Goal: Task Accomplishment & Management: Complete application form

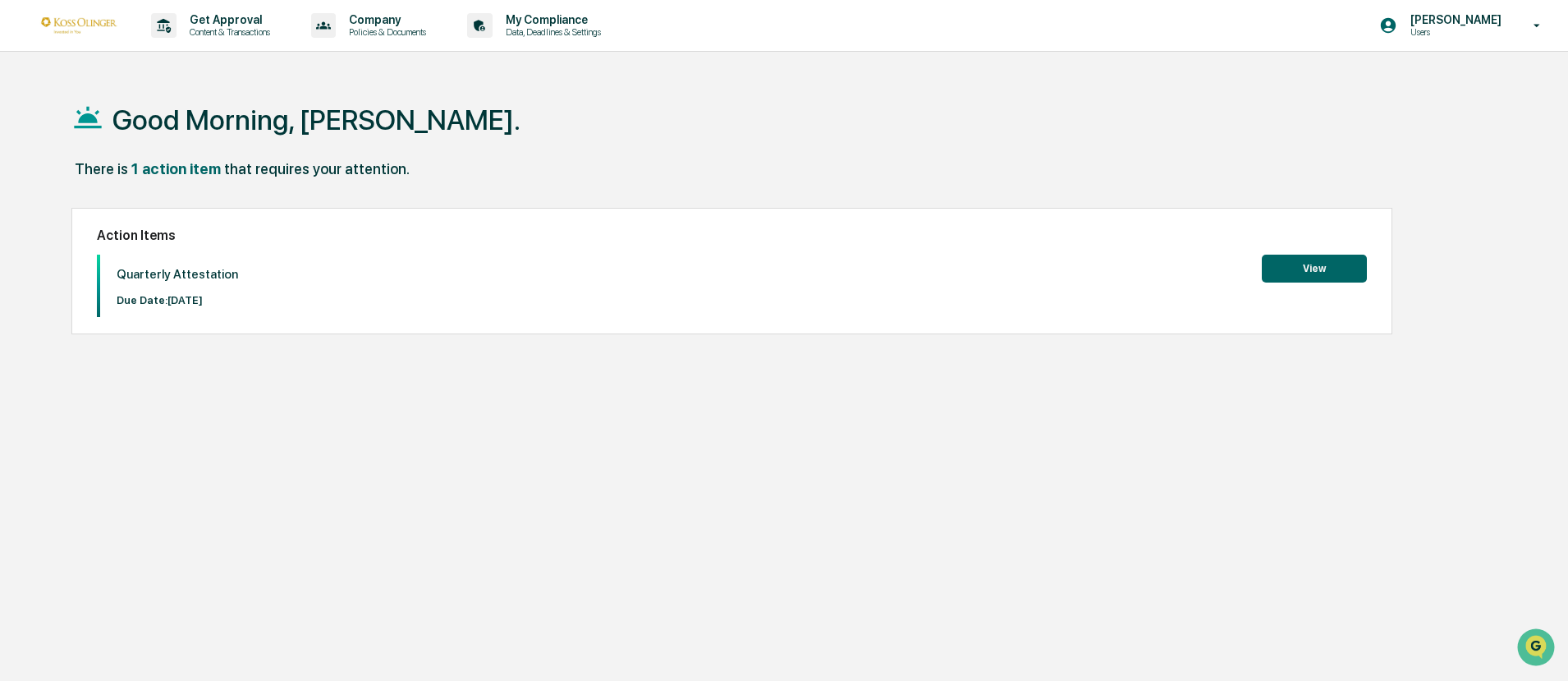
click at [1337, 263] on button "View" at bounding box center [1314, 268] width 105 height 28
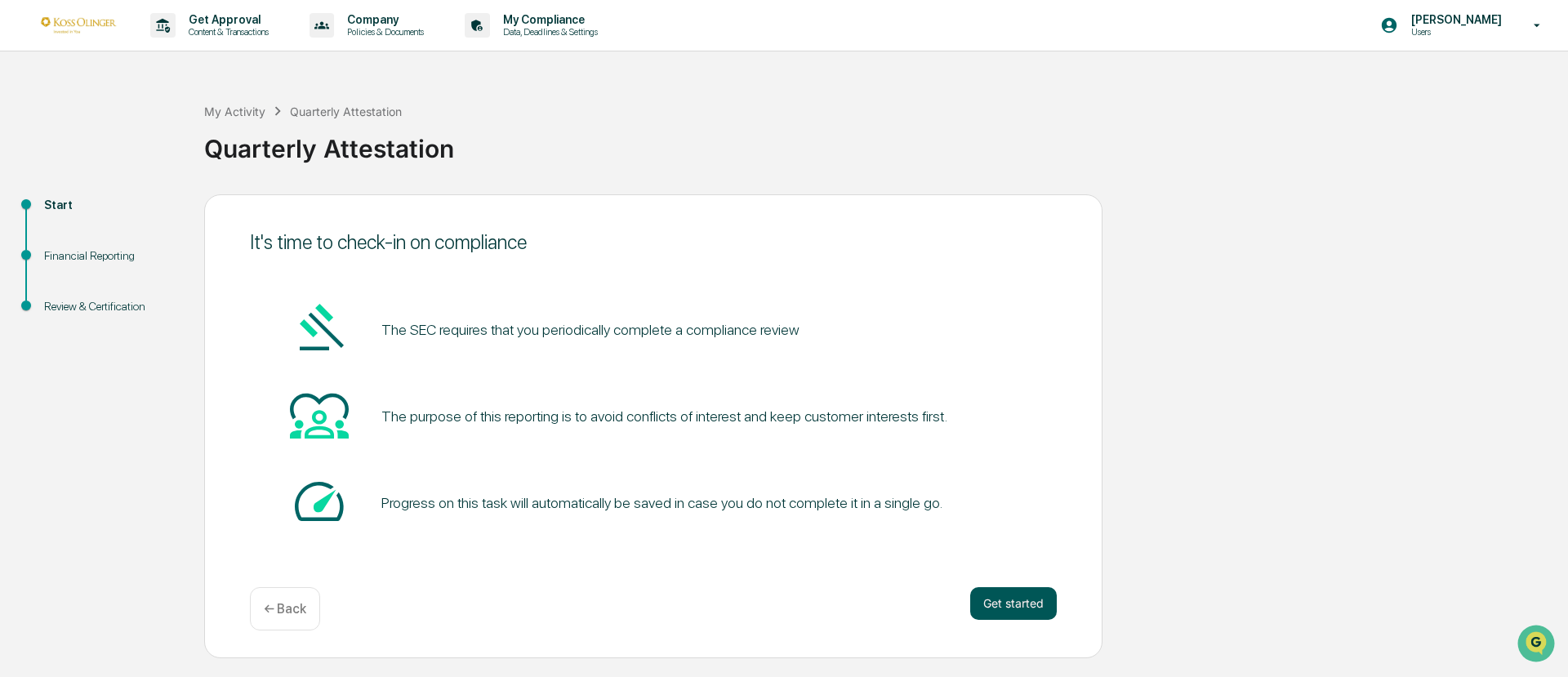
click at [1029, 601] on button "Get started" at bounding box center [1013, 603] width 86 height 32
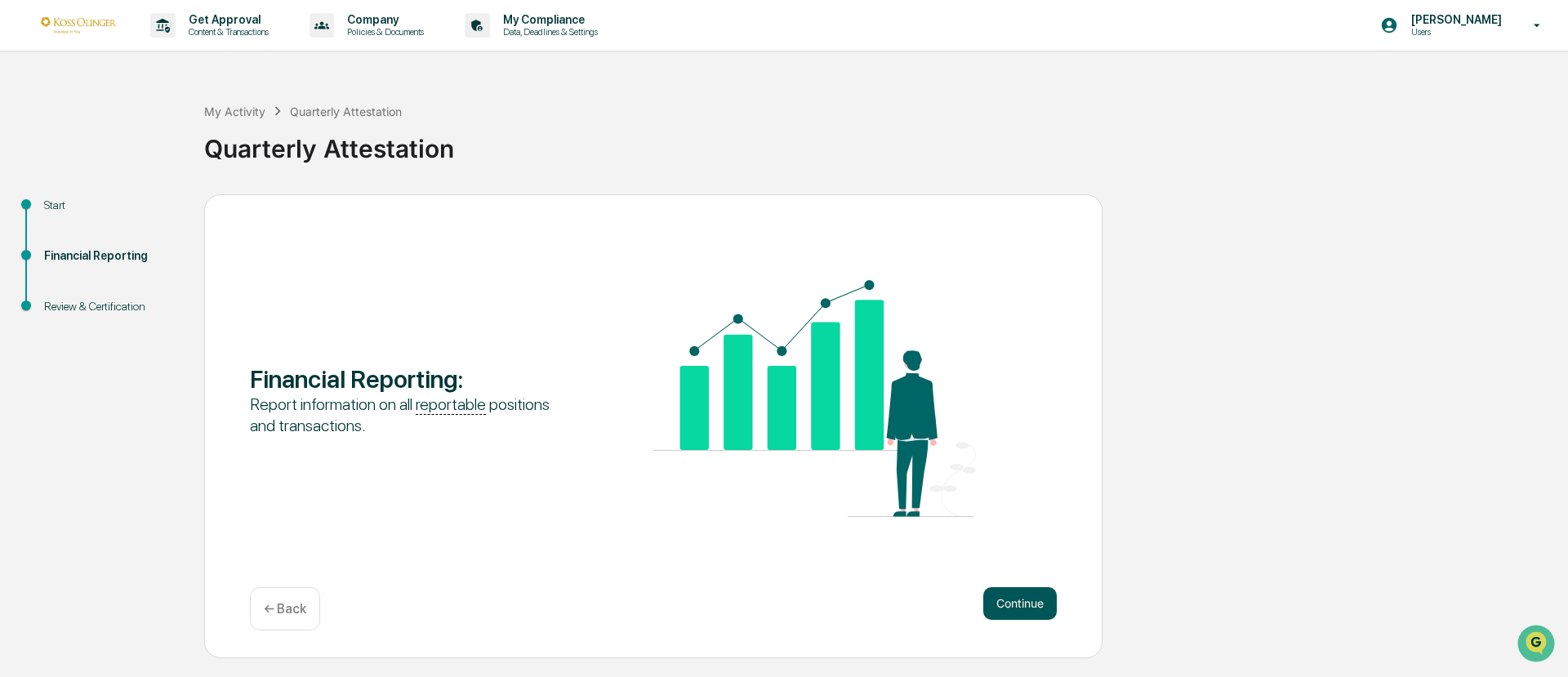
click at [1020, 600] on button "Continue" at bounding box center [1020, 603] width 74 height 32
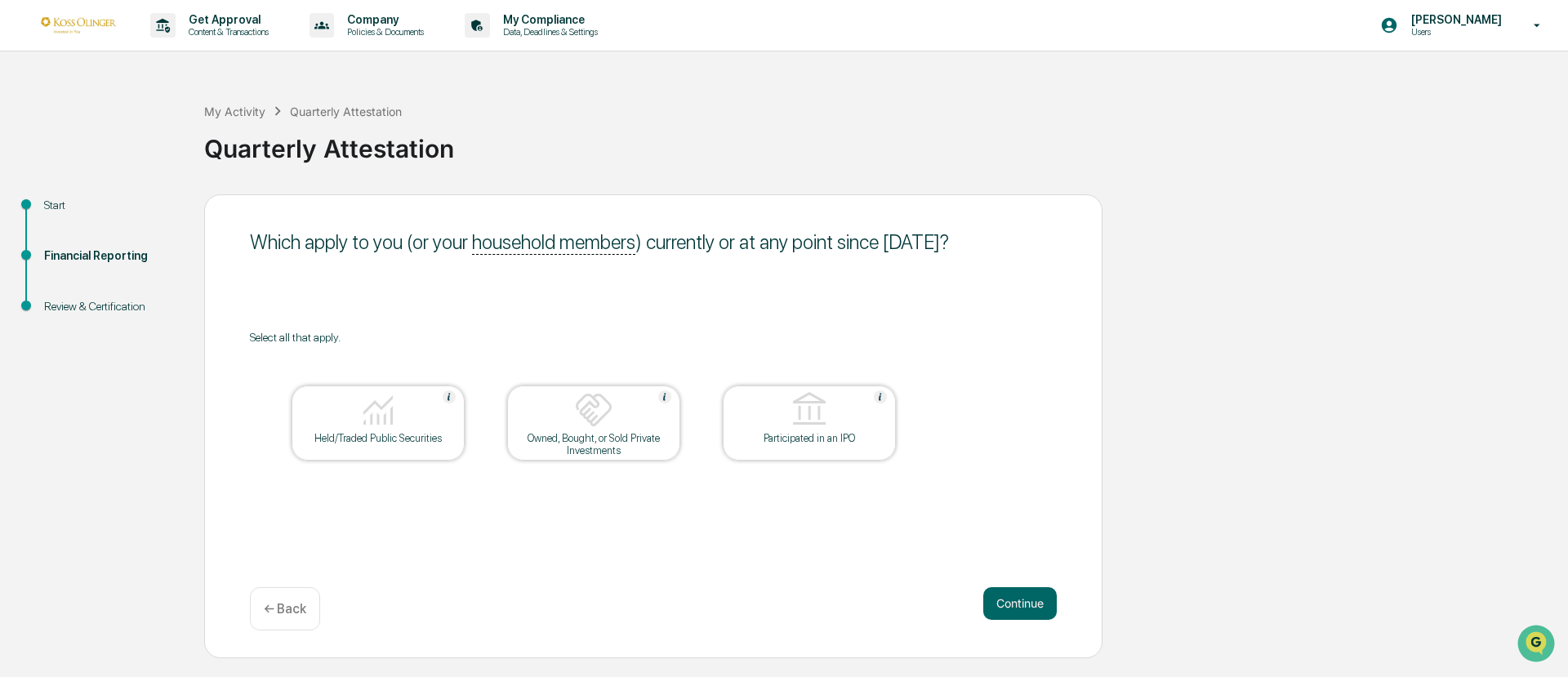
click at [381, 426] on img at bounding box center [377, 409] width 39 height 39
click at [592, 415] on img at bounding box center [593, 409] width 39 height 39
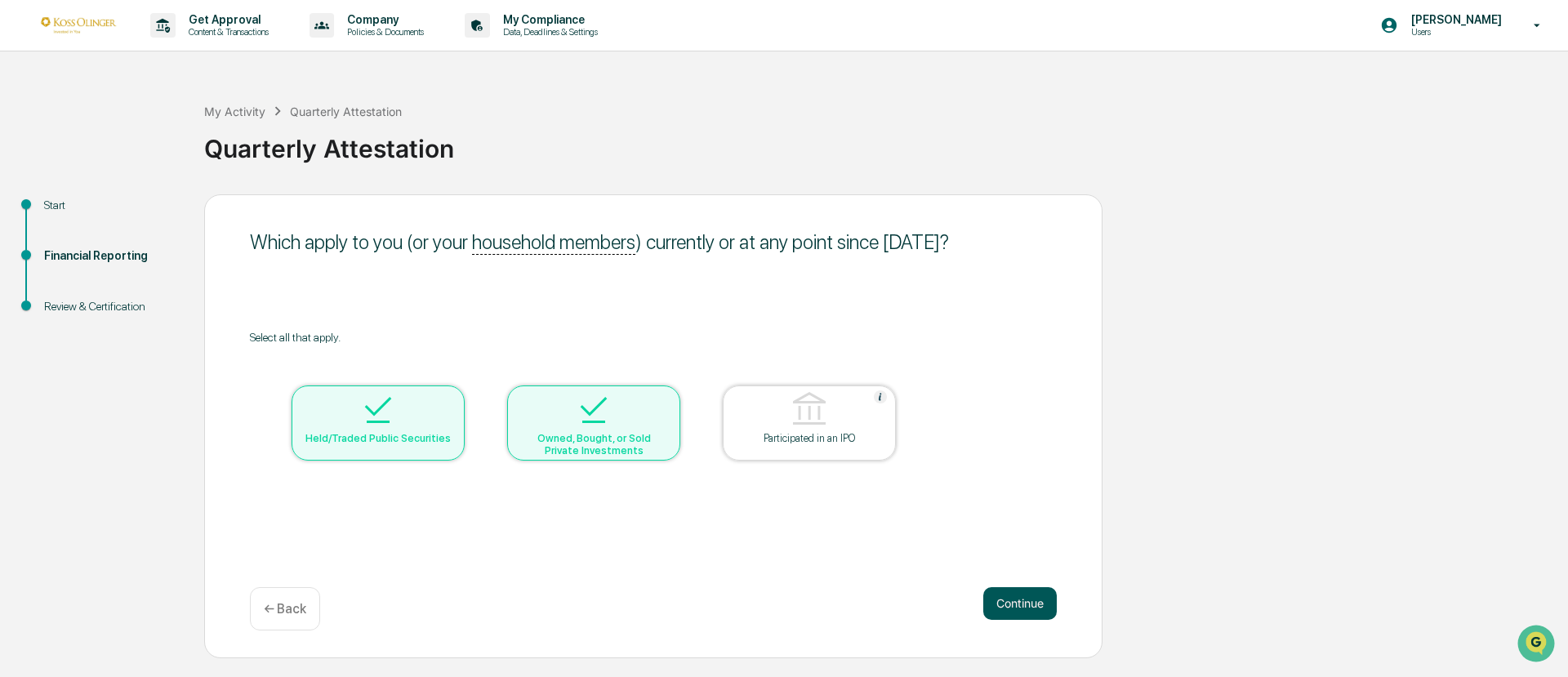
click at [1018, 604] on button "Continue" at bounding box center [1020, 603] width 74 height 32
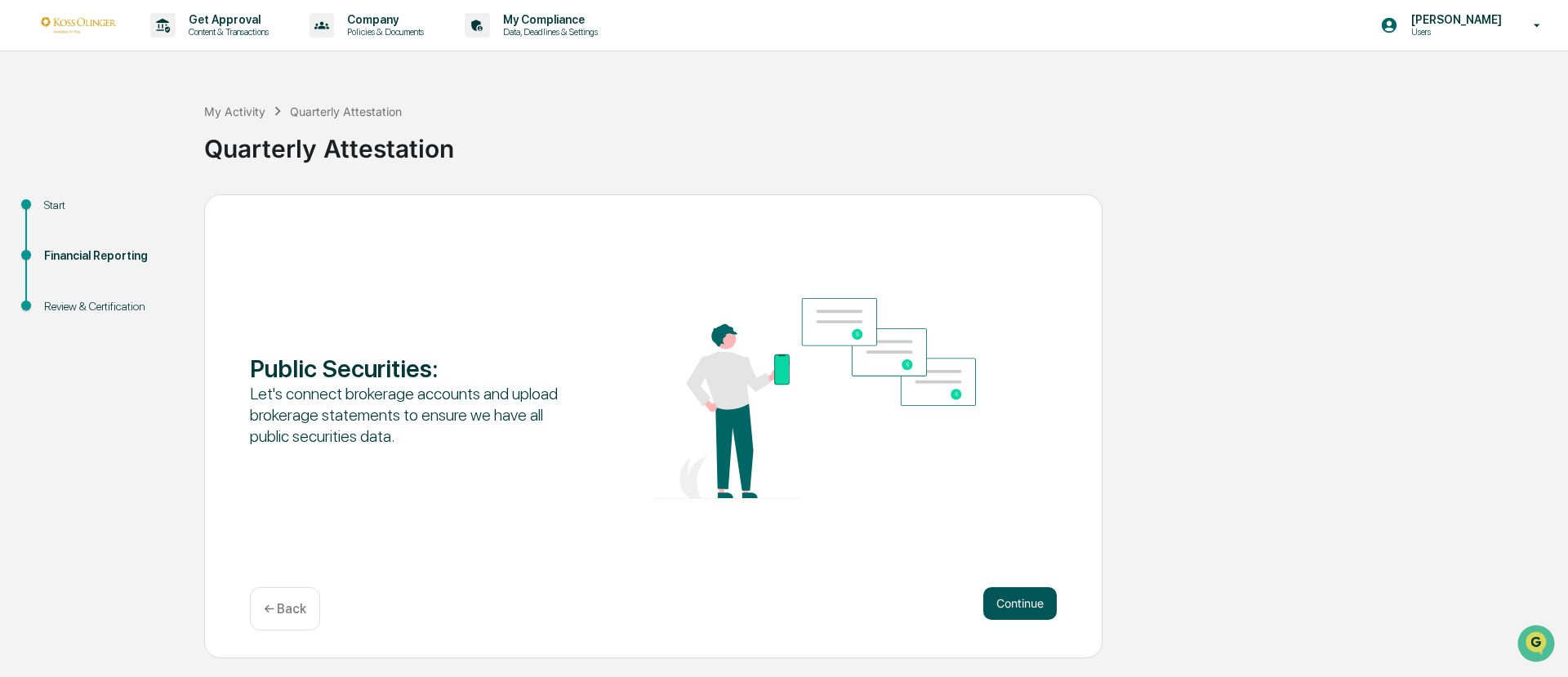
click at [1007, 608] on button "Continue" at bounding box center [1020, 603] width 74 height 32
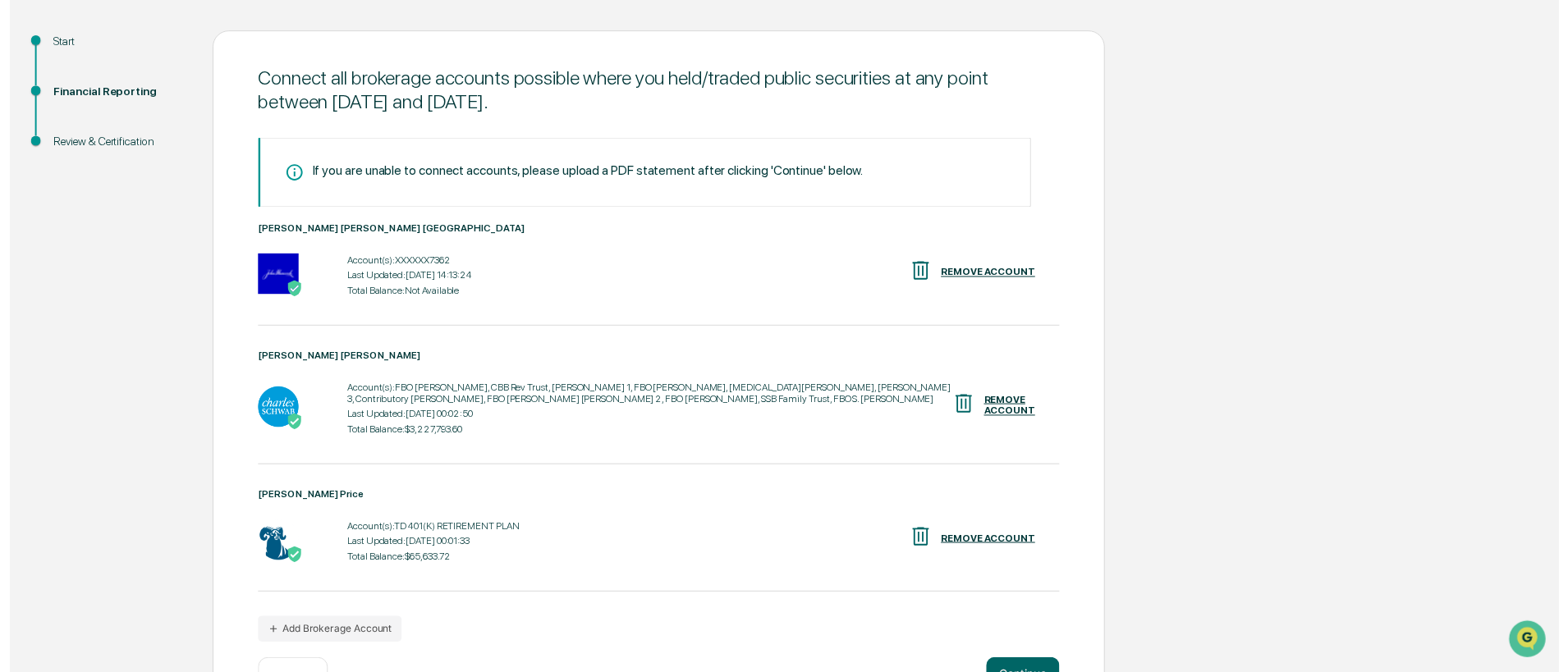
scroll to position [221, 0]
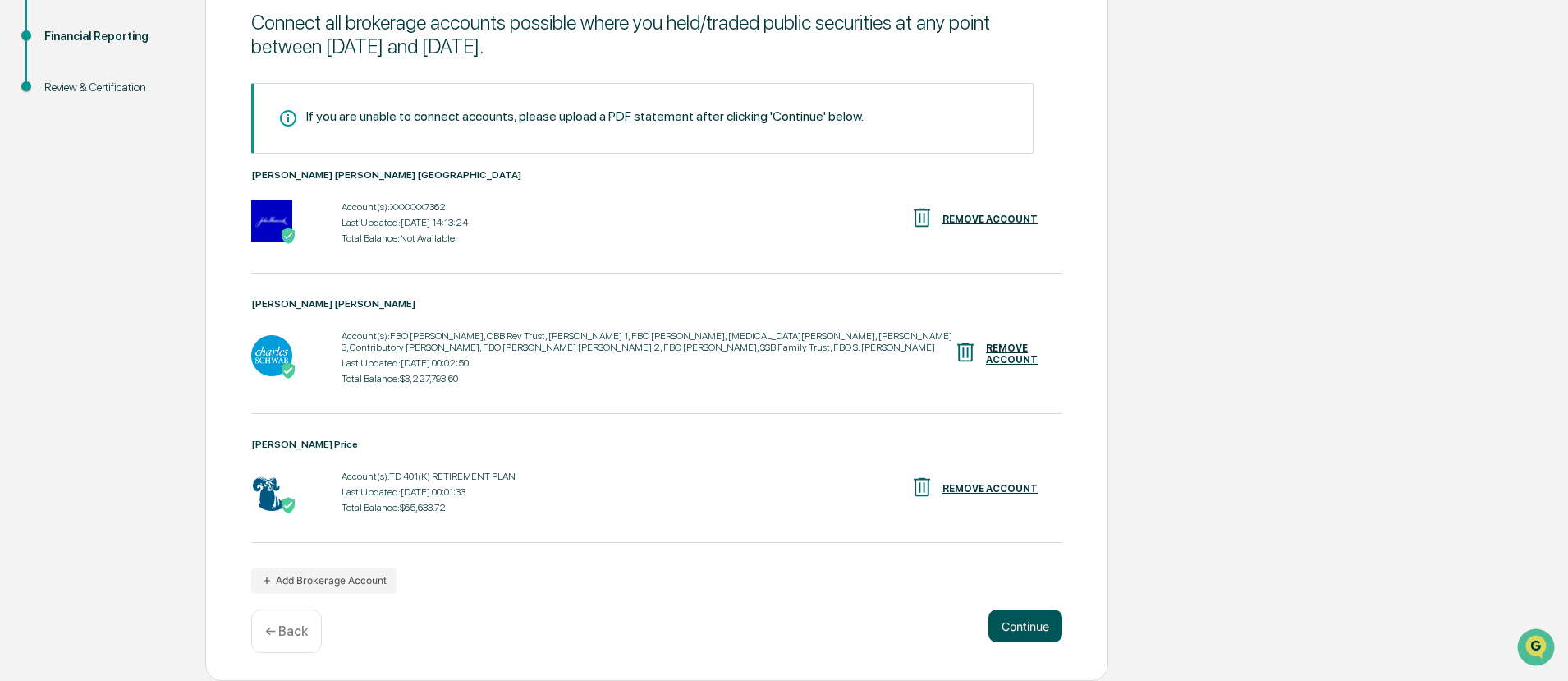
click at [1023, 627] on button "Continue" at bounding box center [1025, 625] width 74 height 33
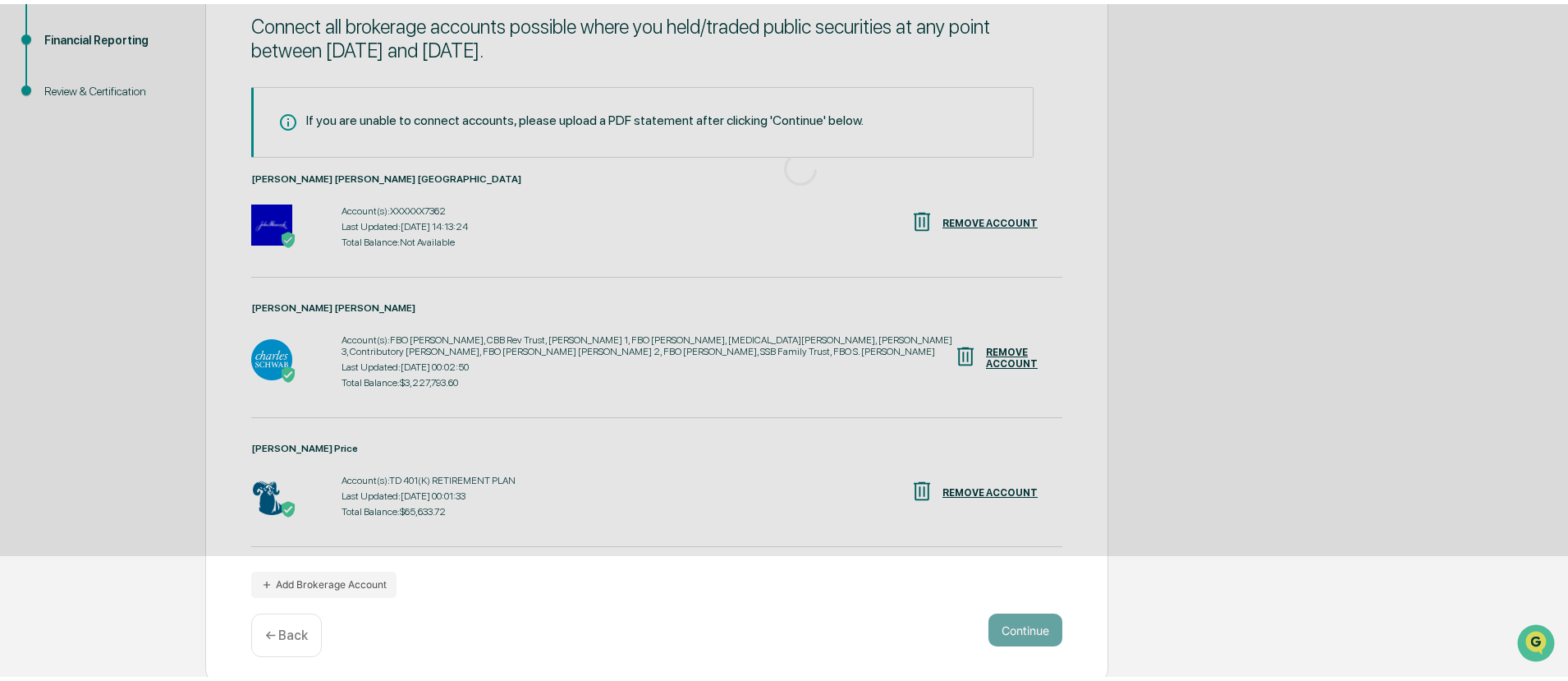
scroll to position [0, 0]
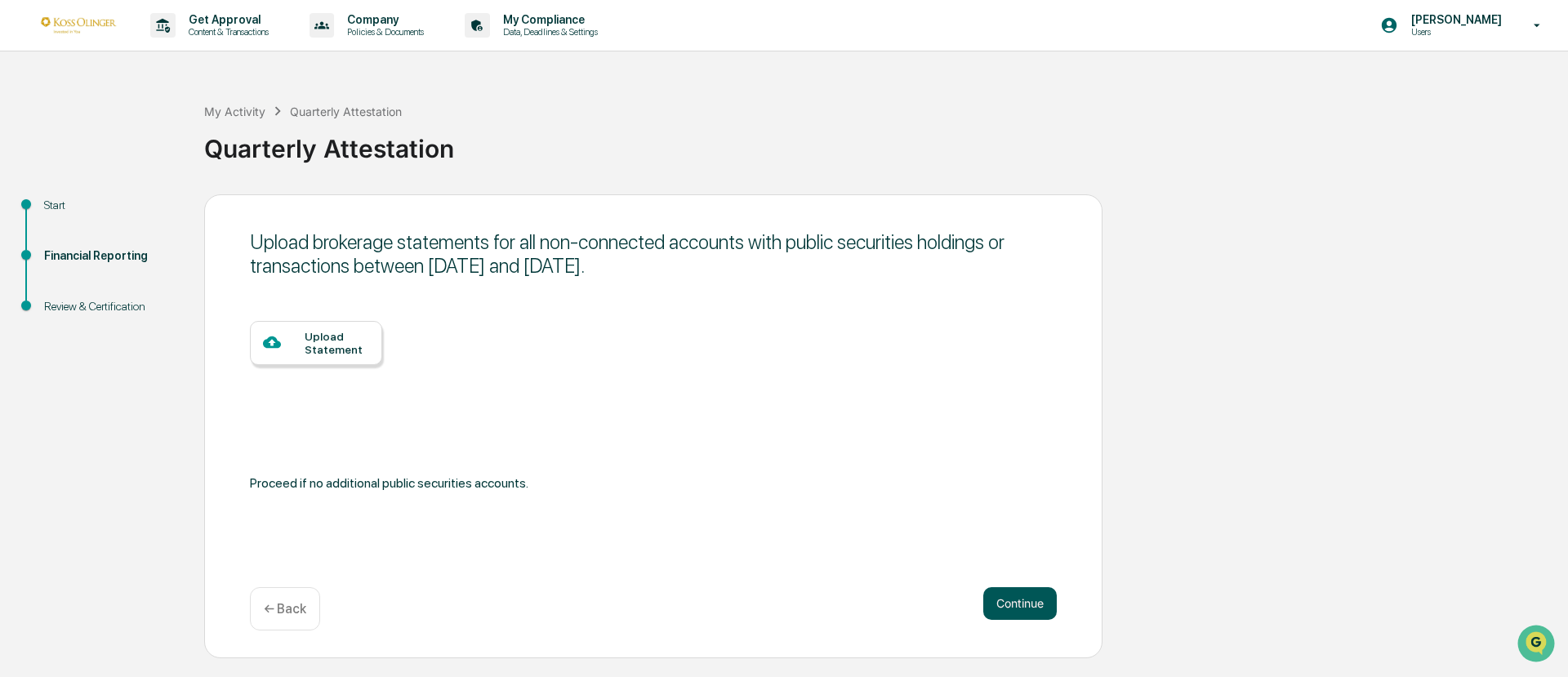
click at [993, 597] on button "Continue" at bounding box center [1020, 603] width 74 height 32
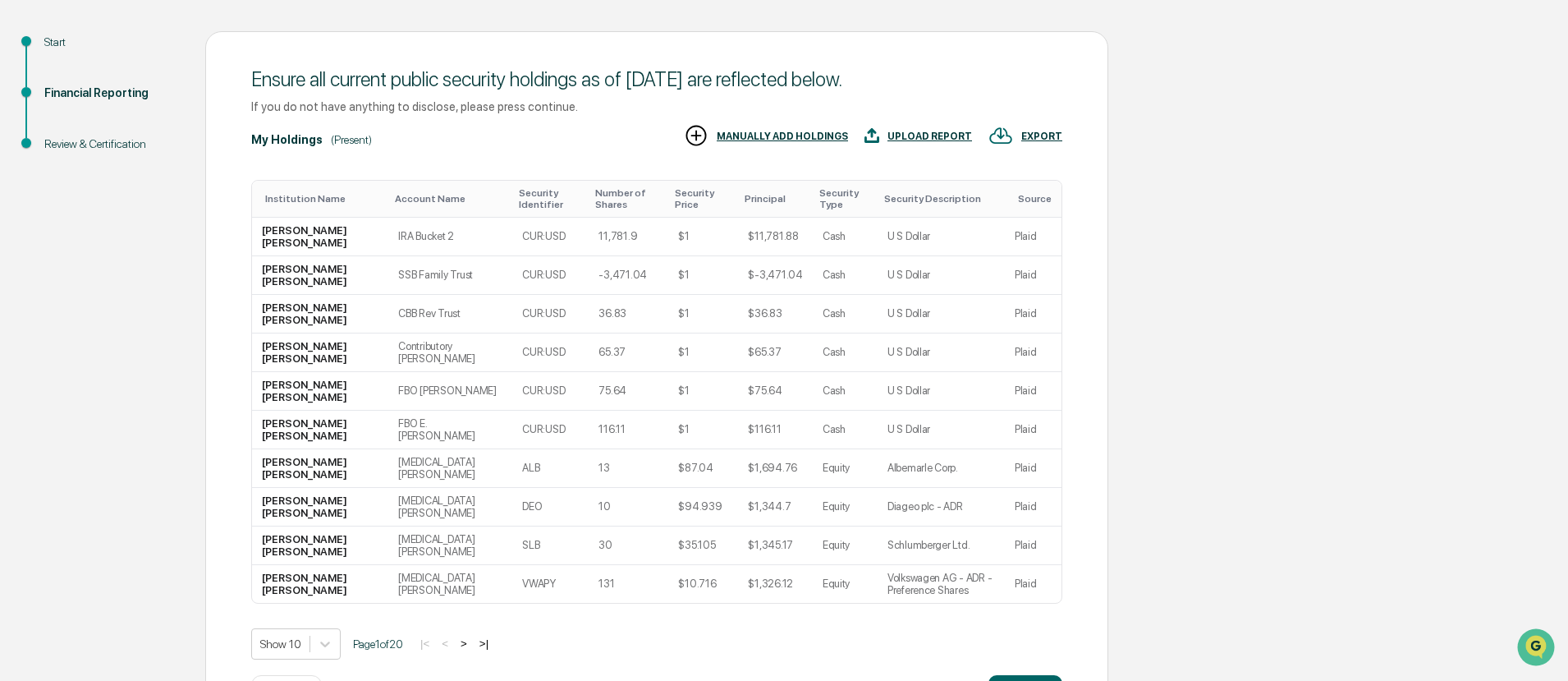
scroll to position [230, 0]
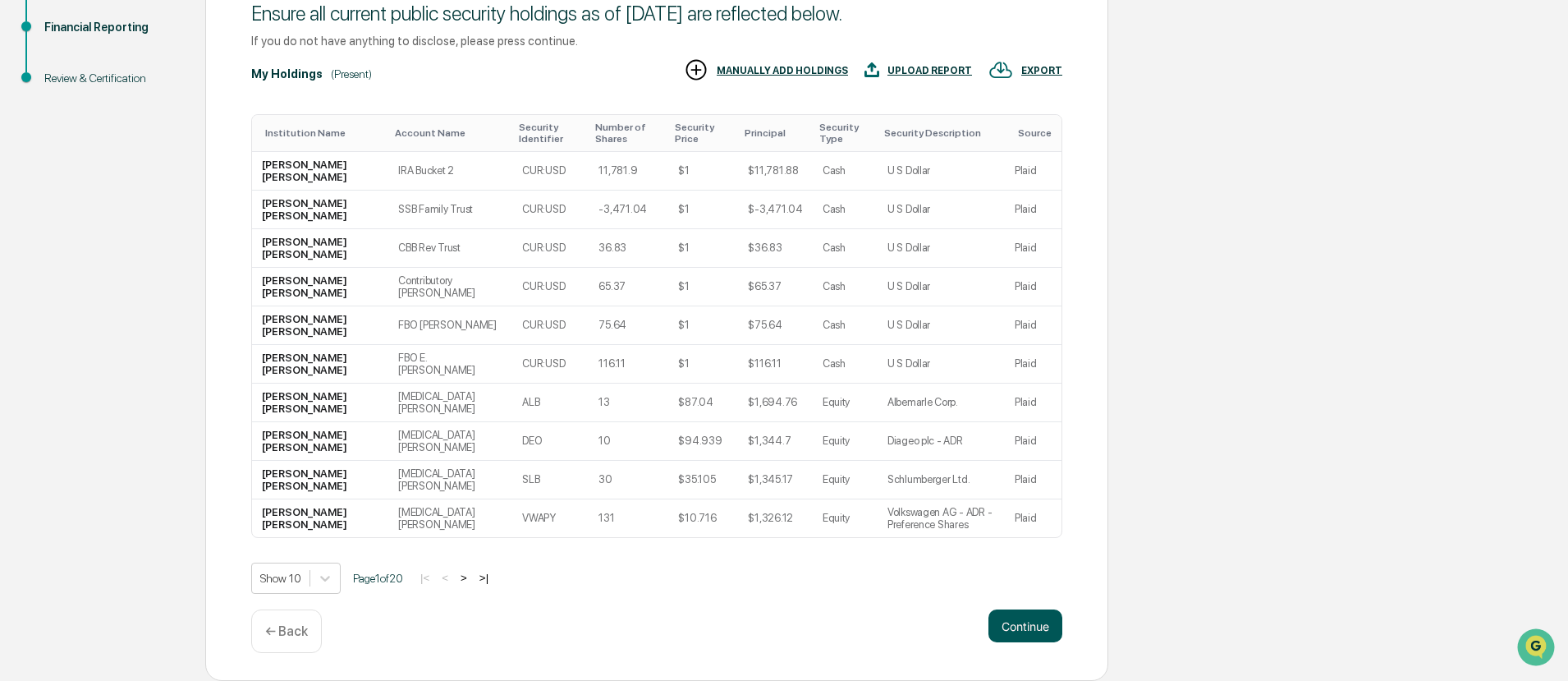
click at [1018, 628] on button "Continue" at bounding box center [1025, 625] width 74 height 33
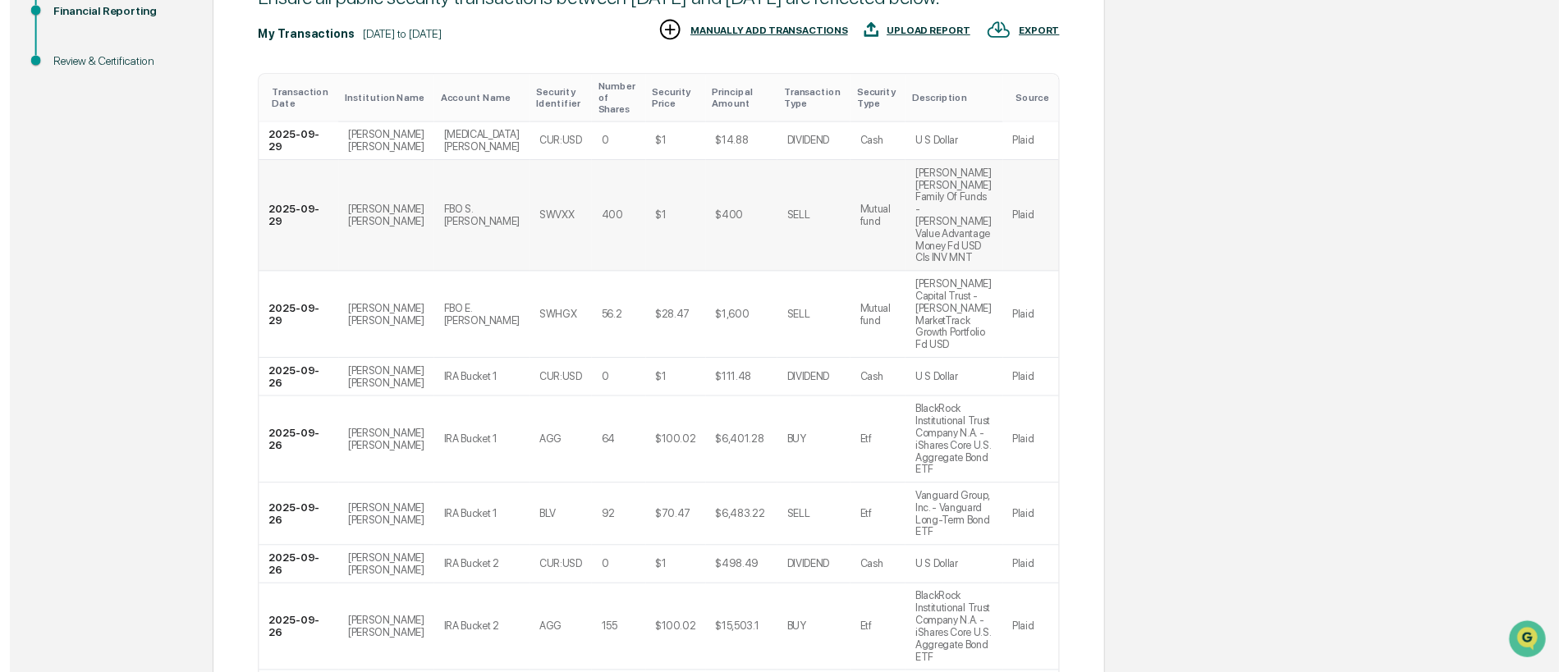
scroll to position [328, 0]
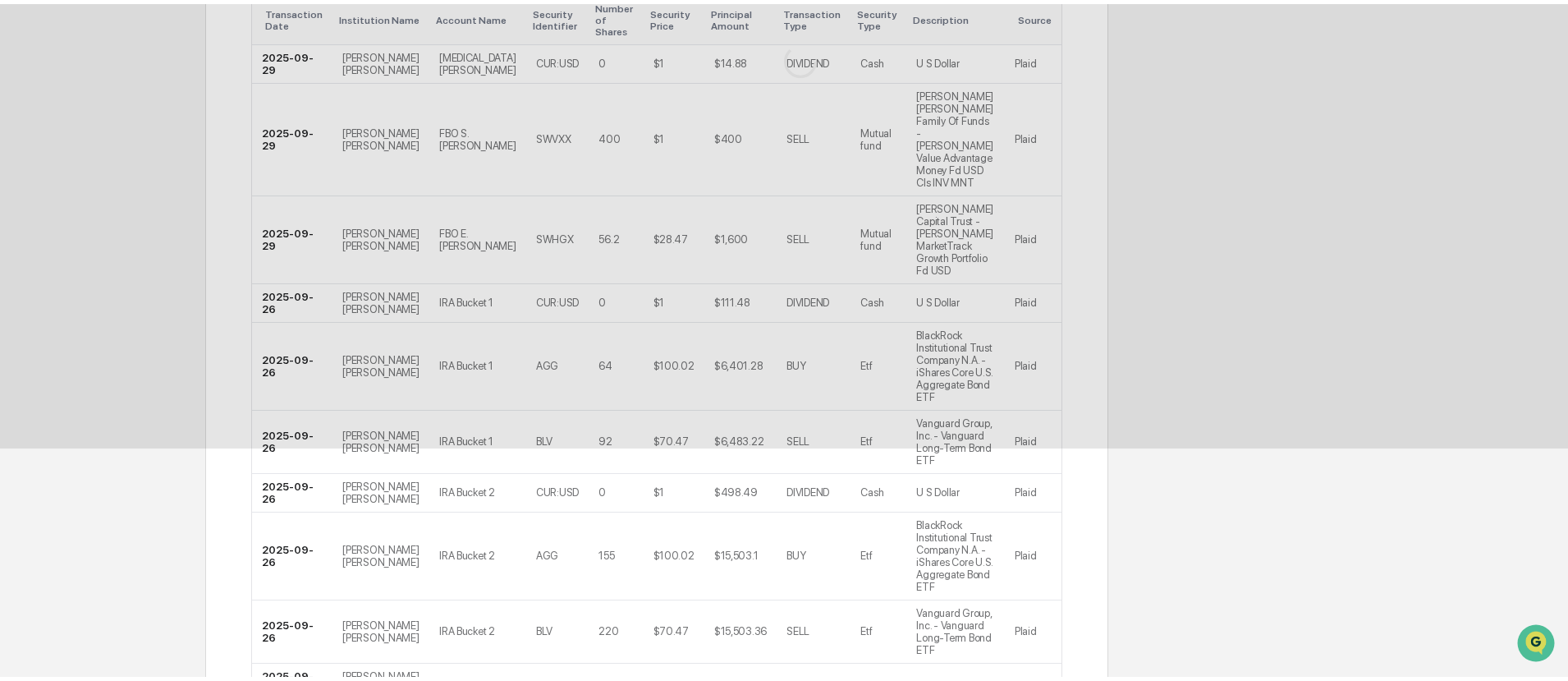
scroll to position [0, 0]
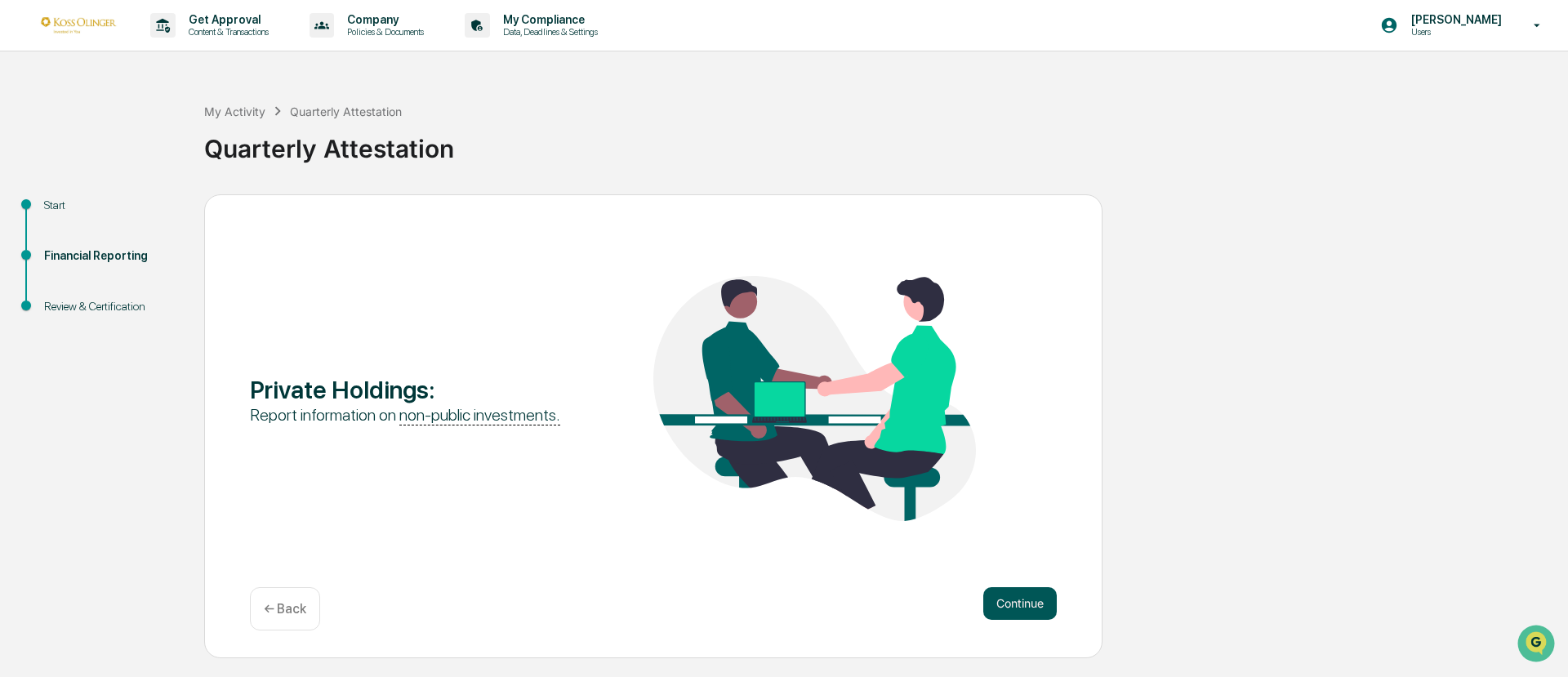
click at [1019, 601] on button "Continue" at bounding box center [1020, 603] width 74 height 32
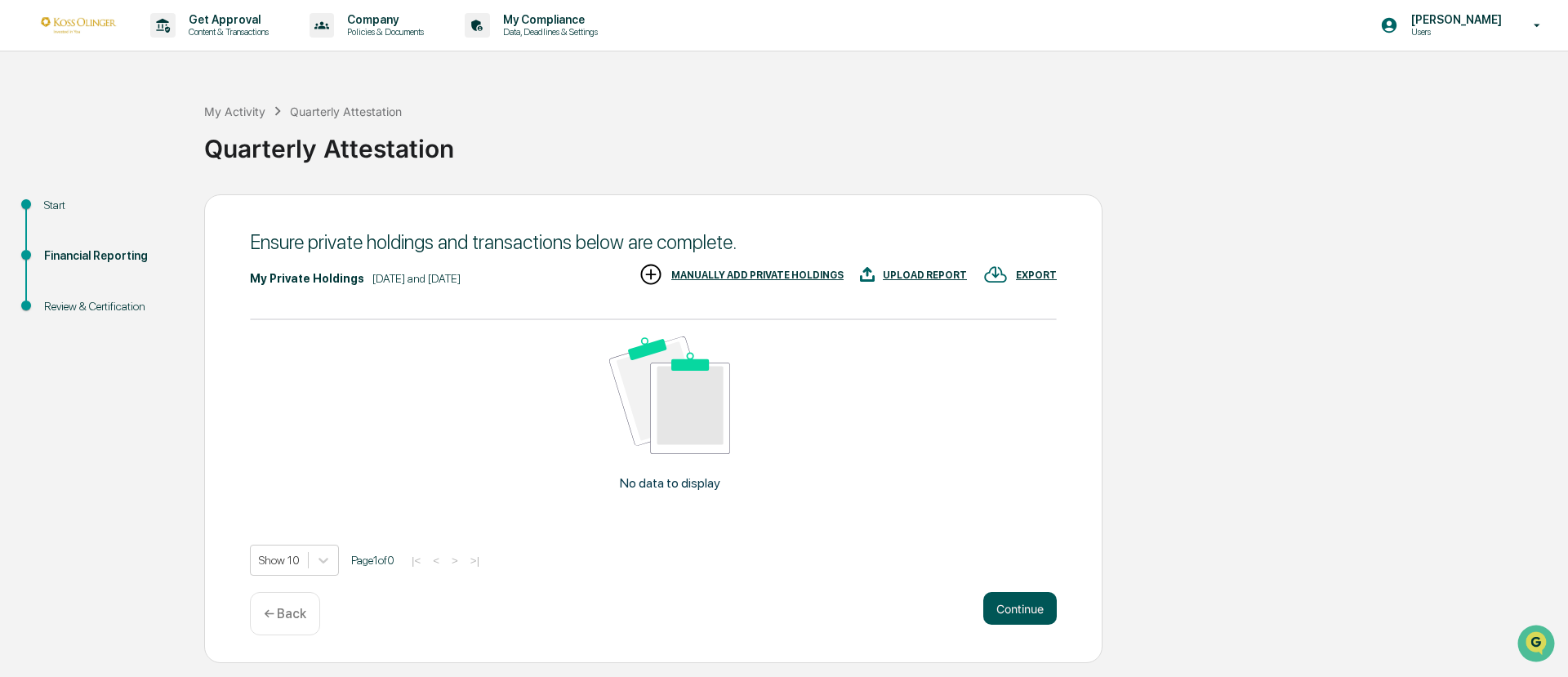
click at [1020, 611] on button "Continue" at bounding box center [1020, 608] width 74 height 32
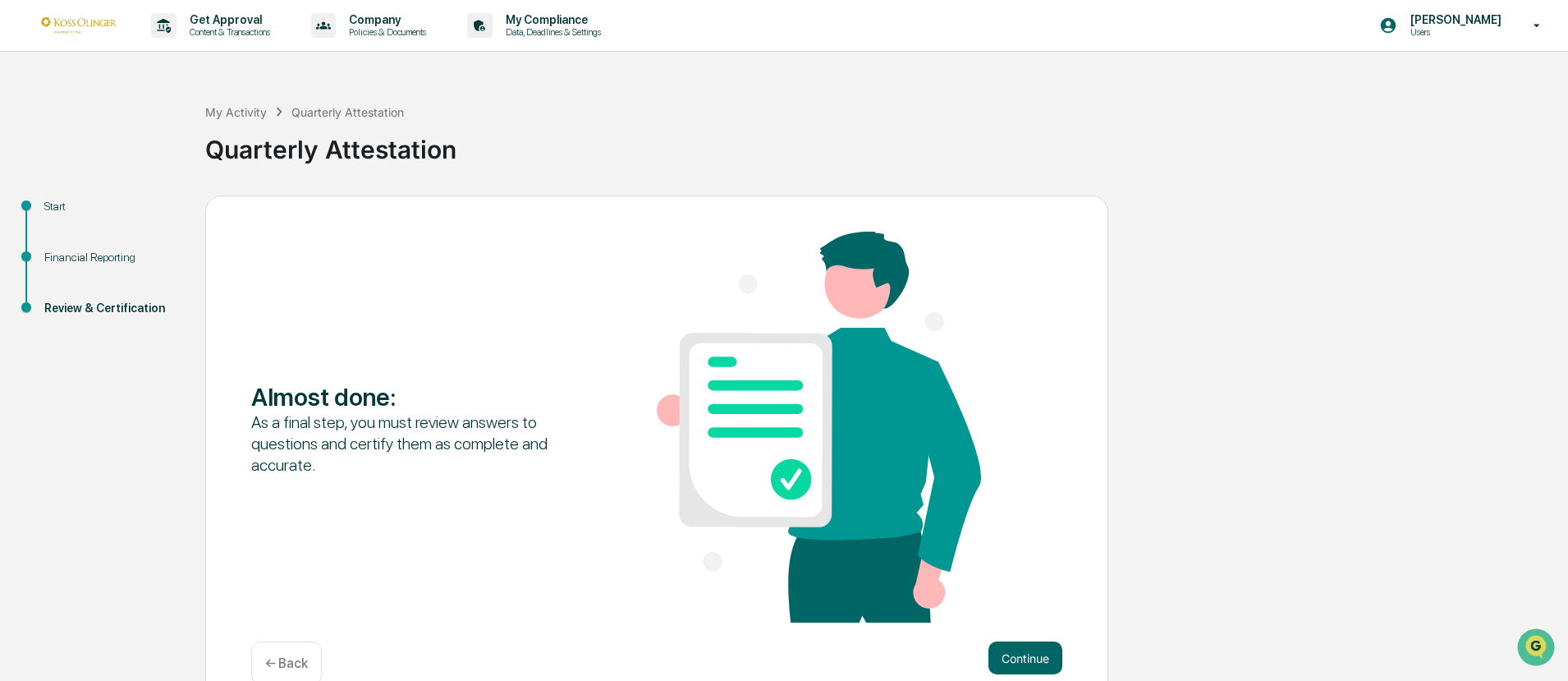
scroll to position [32, 0]
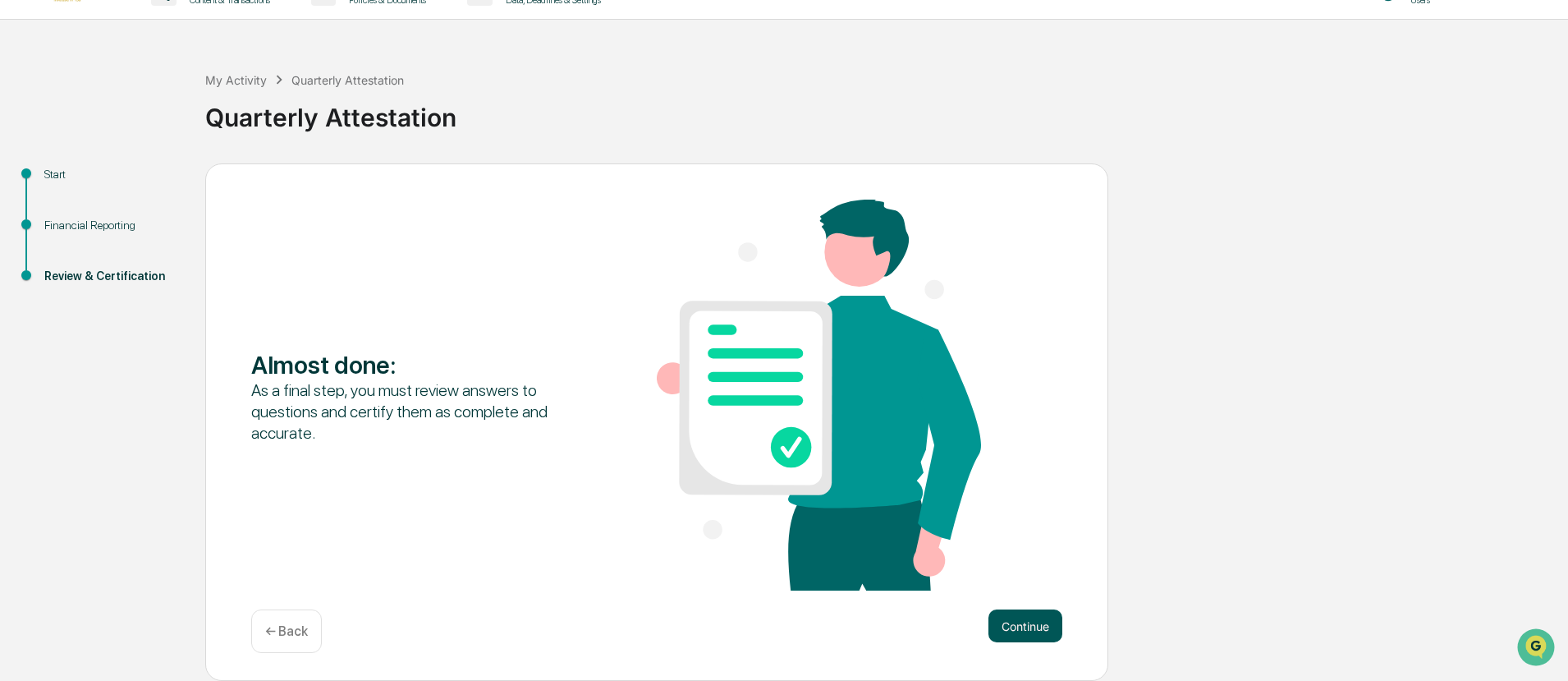
click at [1024, 629] on button "Continue" at bounding box center [1025, 625] width 74 height 33
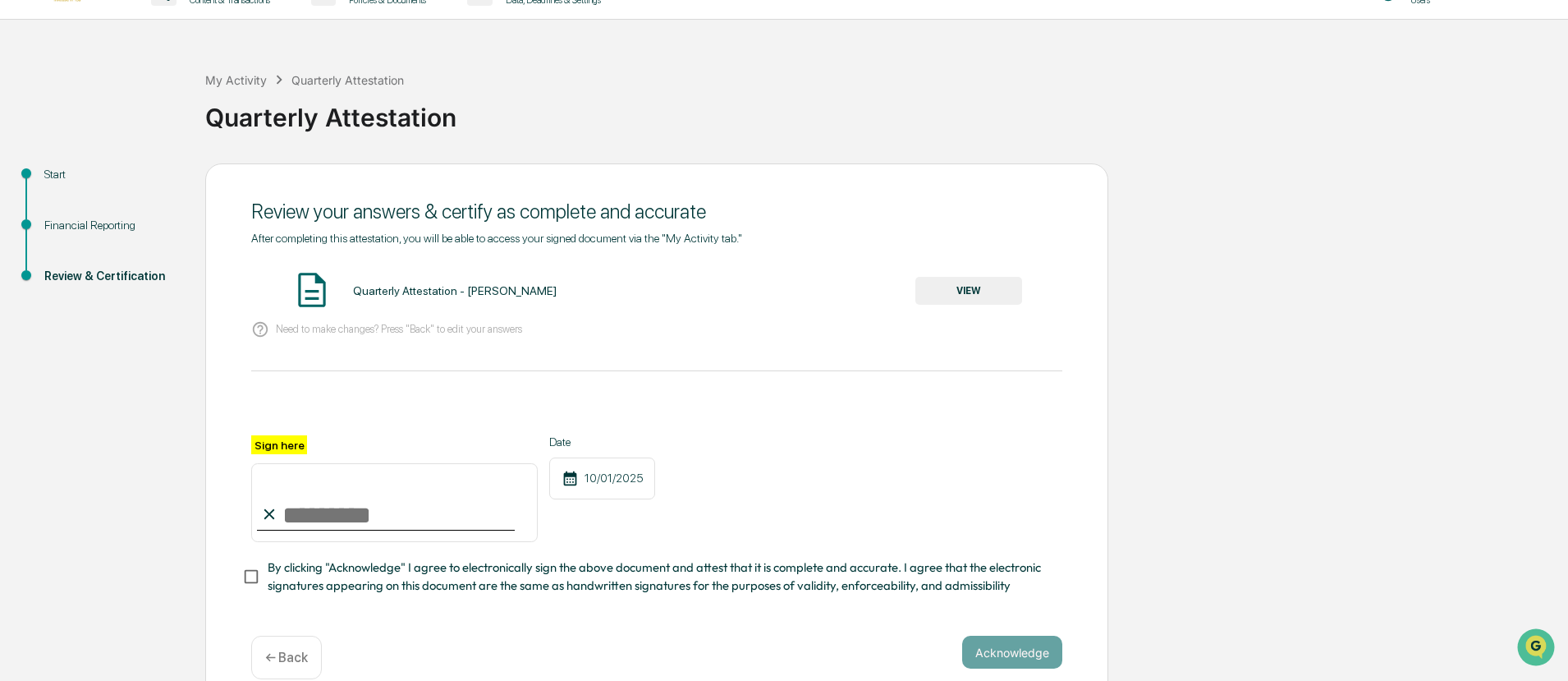
click at [953, 290] on button "VIEW" at bounding box center [968, 290] width 107 height 28
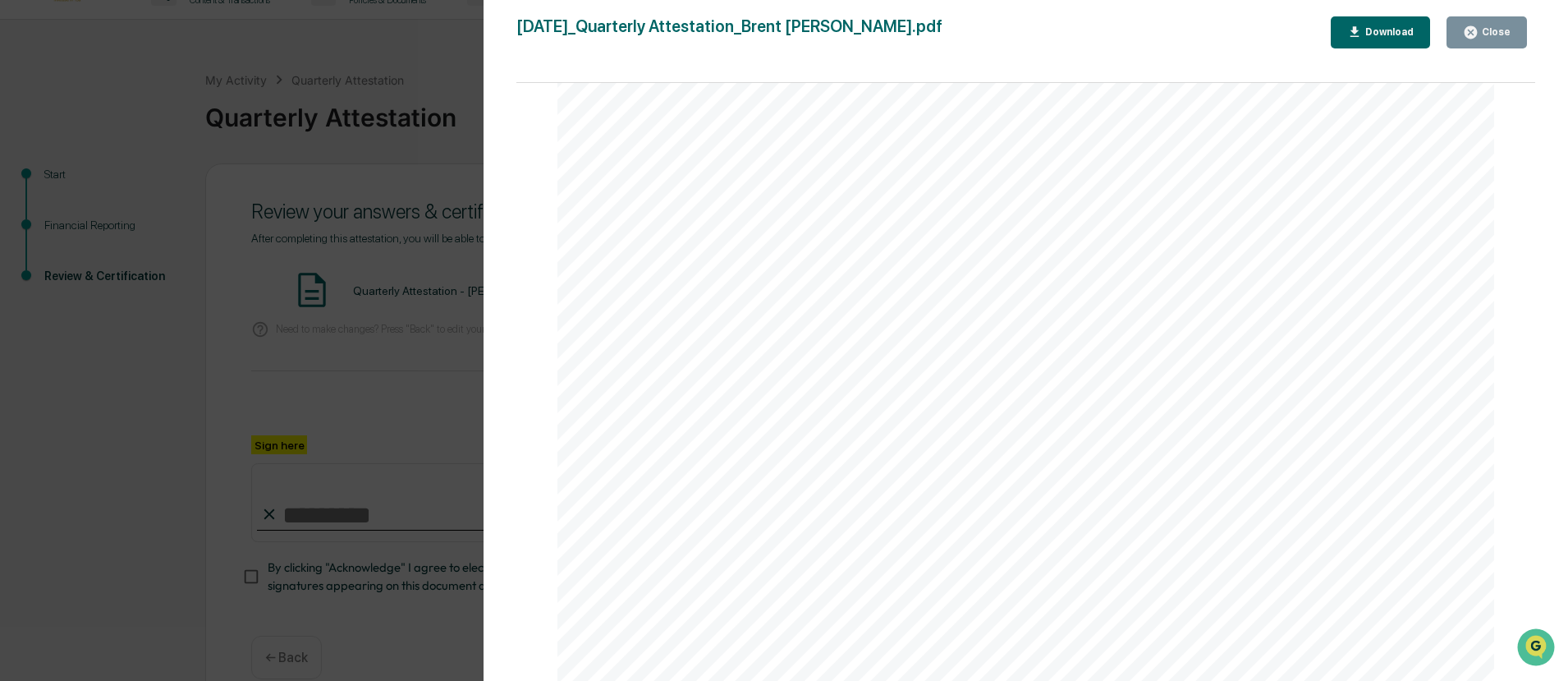
scroll to position [24224, 0]
click at [1488, 35] on div "Close" at bounding box center [1495, 32] width 32 height 12
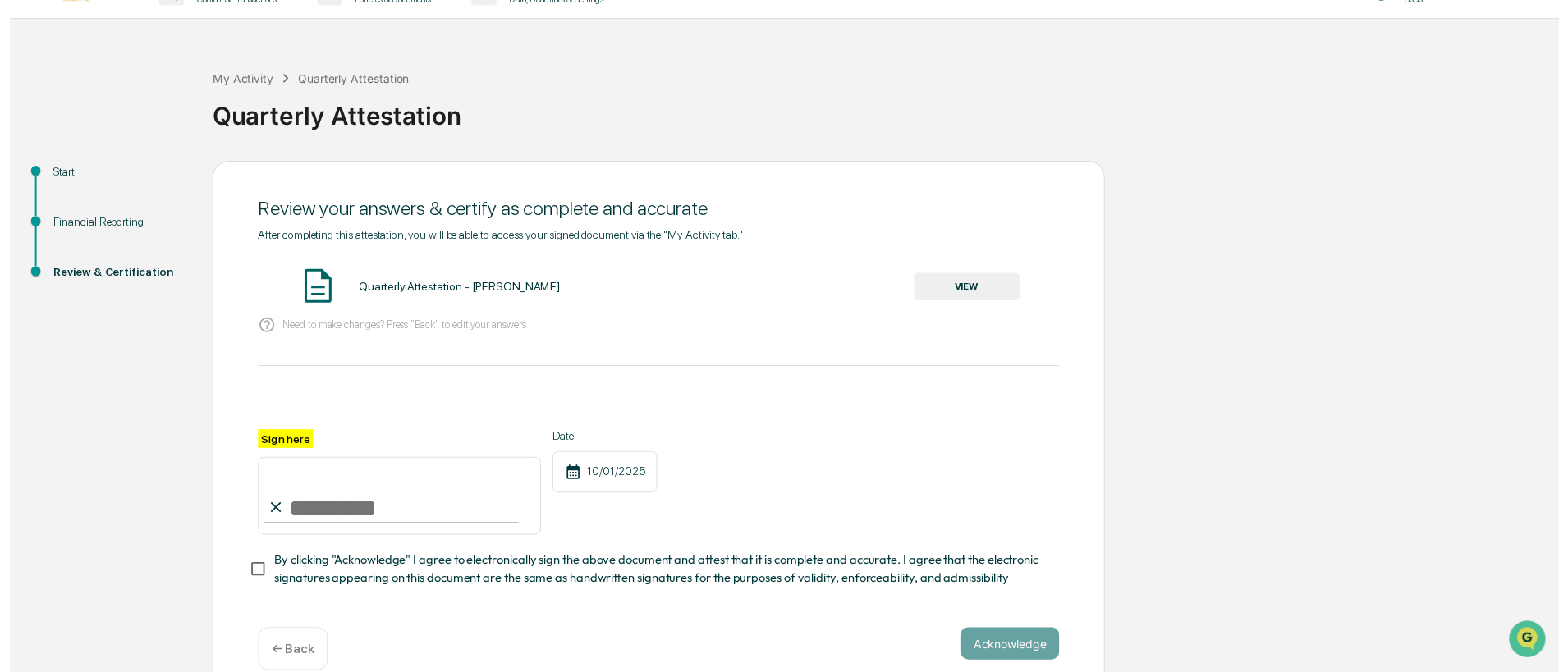
scroll to position [63, 0]
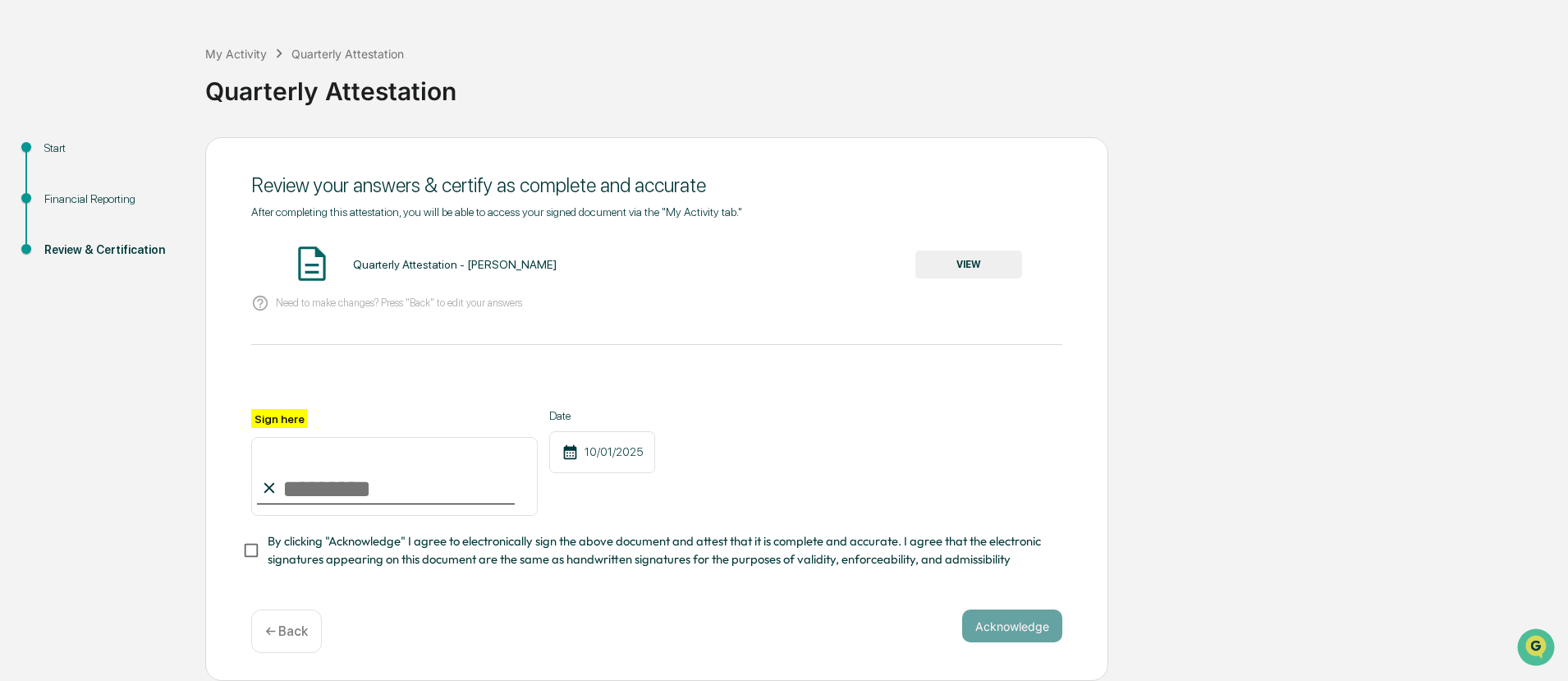
click at [313, 475] on input "Sign here" at bounding box center [394, 477] width 286 height 78
type input "**********"
click at [996, 629] on button "Acknowledge" at bounding box center [1012, 625] width 100 height 33
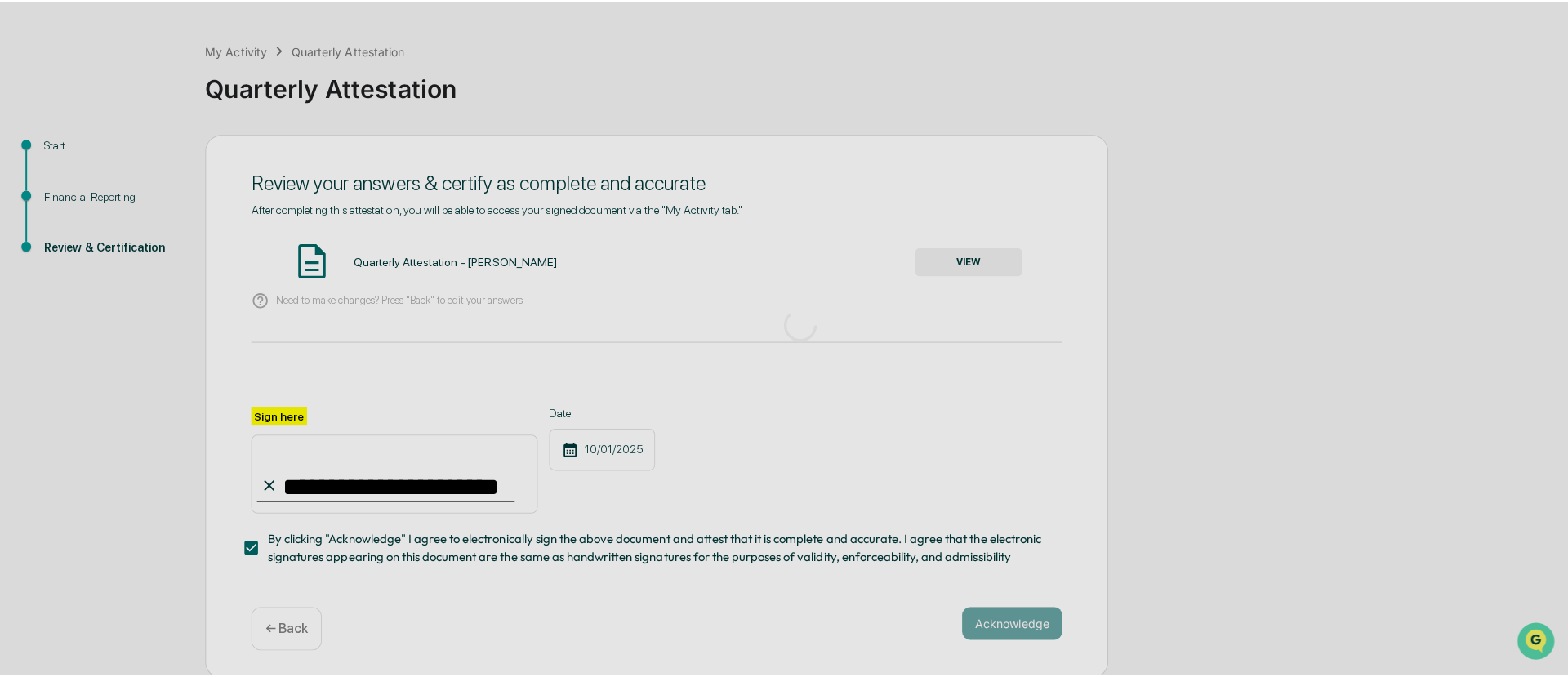
scroll to position [0, 0]
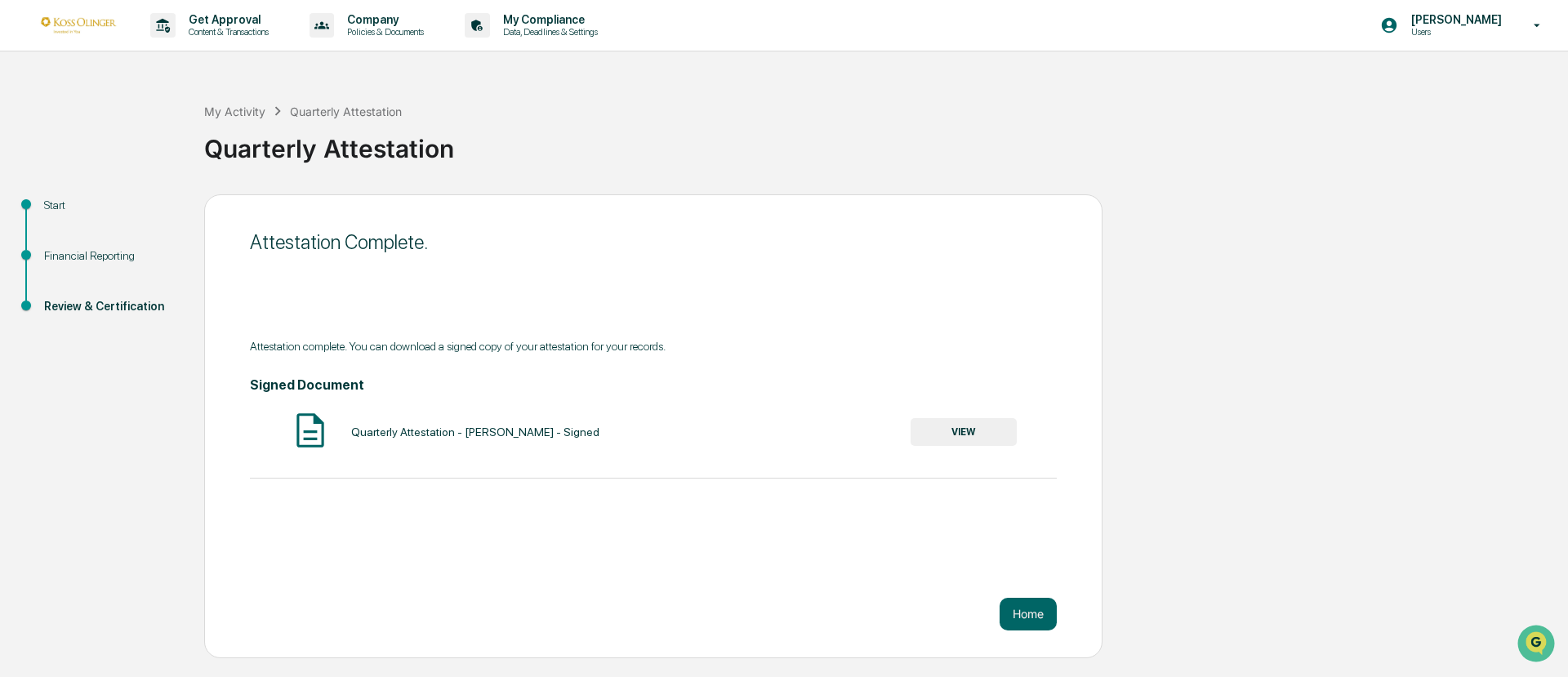
click at [982, 435] on button "VIEW" at bounding box center [963, 431] width 106 height 27
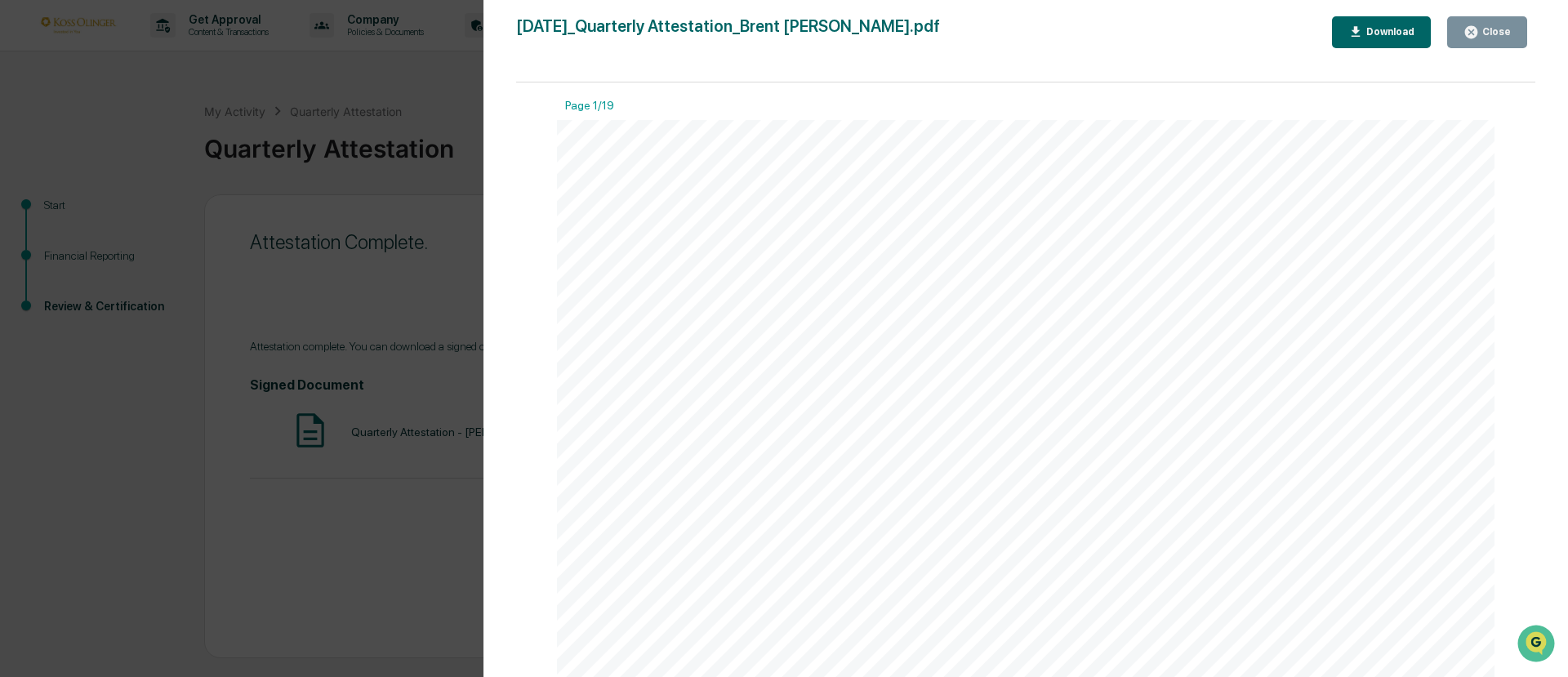
click at [1371, 36] on div "Download" at bounding box center [1389, 32] width 51 height 12
